Goal: Complete application form

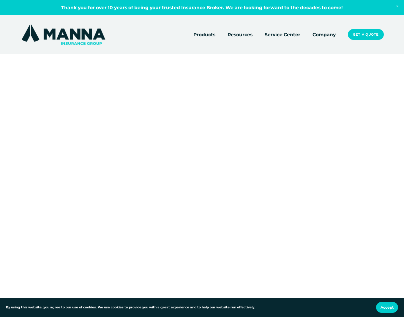
drag, startPoint x: 292, startPoint y: 127, endPoint x: 100, endPoint y: 174, distance: 197.3
click at [100, 174] on div at bounding box center [202, 172] width 404 height 183
click at [304, 265] on div at bounding box center [202, 191] width 404 height 220
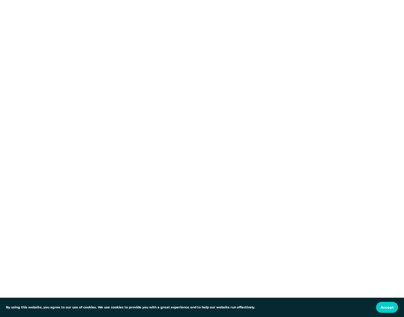
scroll to position [505, 0]
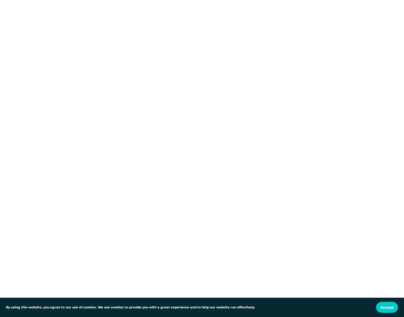
click at [365, 133] on div at bounding box center [202, 278] width 404 height 1052
click at [316, 127] on div at bounding box center [202, 239] width 404 height 1153
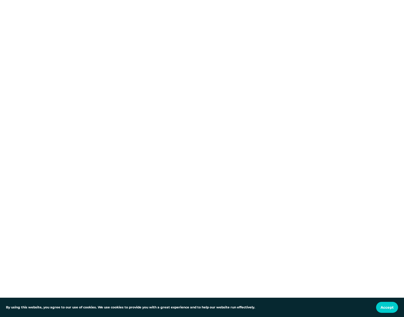
click at [338, 160] on div at bounding box center [202, 239] width 404 height 1153
click at [356, 154] on div at bounding box center [202, 172] width 404 height 1197
click at [319, 185] on div at bounding box center [202, 202] width 404 height 1197
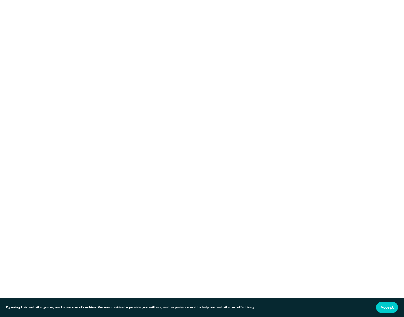
scroll to position [654, 0]
click at [347, 160] on div at bounding box center [202, 24] width 404 height 1197
click at [339, 143] on div at bounding box center [202, 202] width 404 height 1197
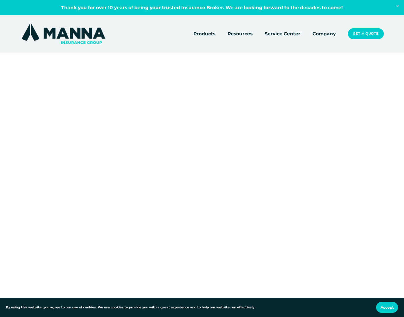
click at [344, 160] on div at bounding box center [202, 208] width 404 height 1209
